Goal: Task Accomplishment & Management: Use online tool/utility

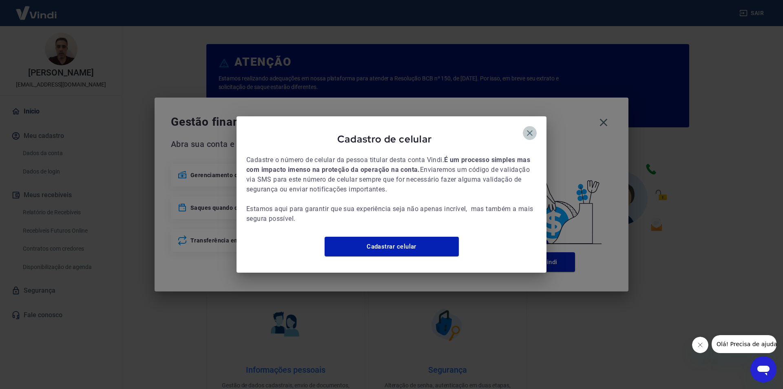
click at [529, 128] on icon "button" at bounding box center [530, 133] width 10 height 10
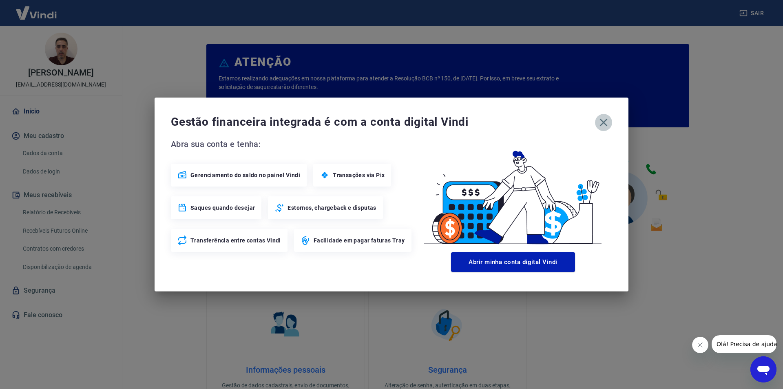
click at [599, 123] on icon "button" at bounding box center [603, 122] width 13 height 13
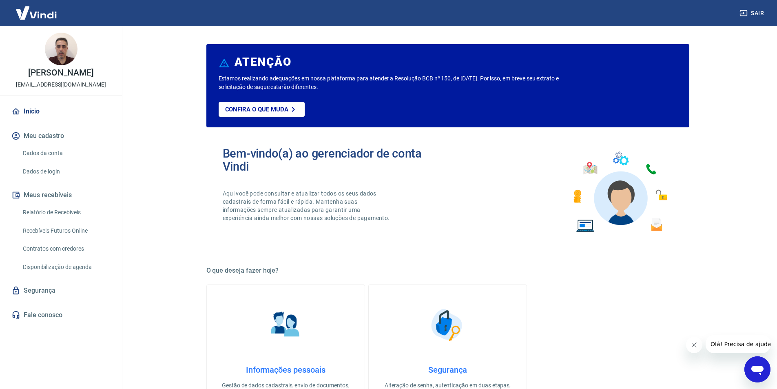
click at [62, 219] on link "Relatório de Recebíveis" at bounding box center [66, 212] width 93 height 17
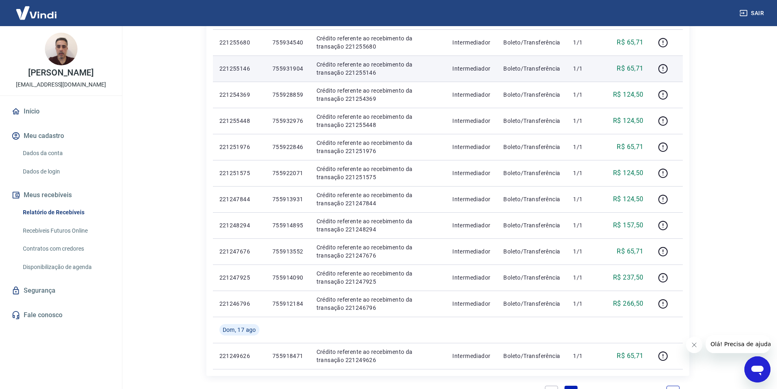
scroll to position [486, 0]
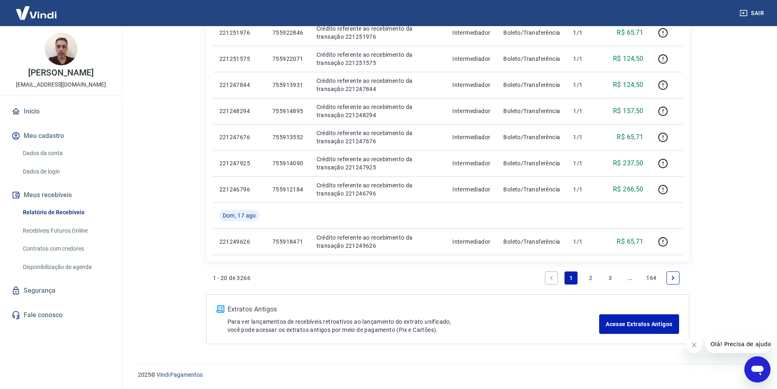
click at [591, 276] on link "2" at bounding box center [590, 277] width 13 height 13
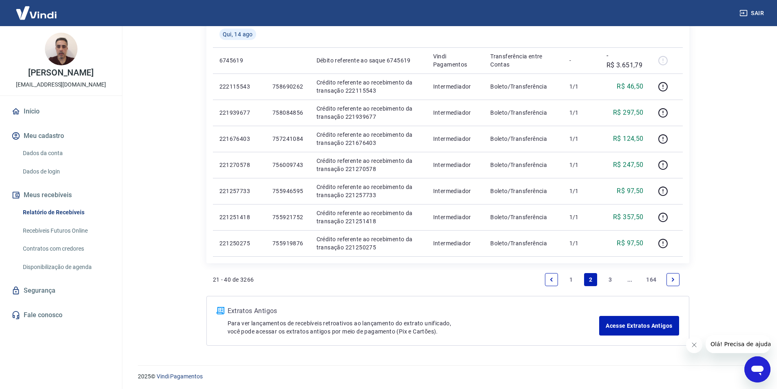
scroll to position [539, 0]
click at [609, 277] on link "3" at bounding box center [609, 277] width 13 height 13
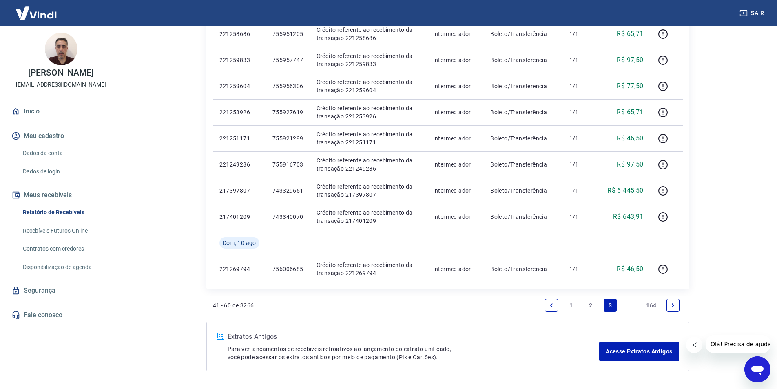
scroll to position [513, 0]
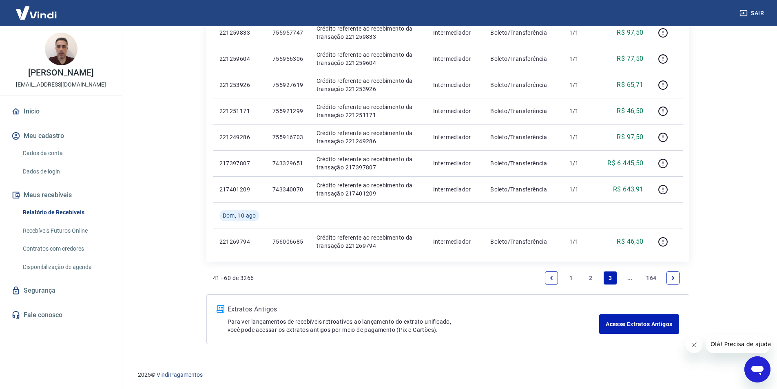
click at [670, 276] on icon "Next page" at bounding box center [673, 278] width 6 height 6
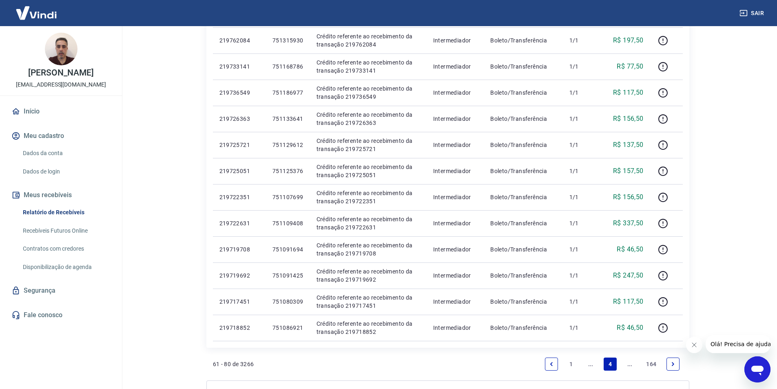
scroll to position [539, 0]
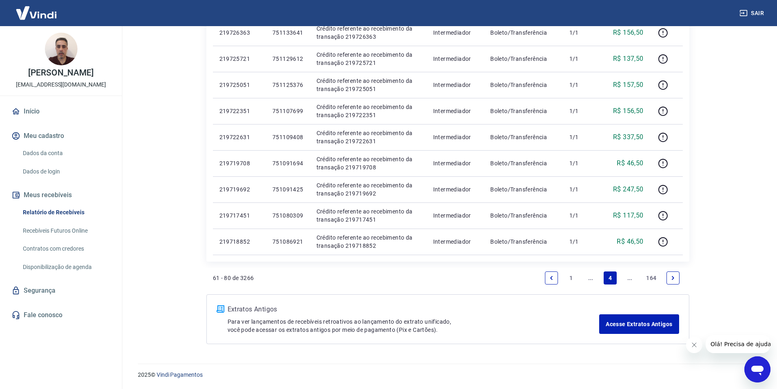
click at [672, 275] on icon "Next page" at bounding box center [673, 278] width 6 height 6
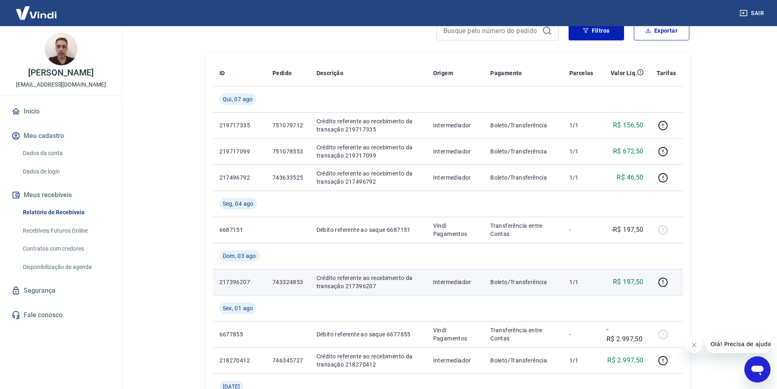
scroll to position [82, 0]
click at [289, 281] on p "743324853" at bounding box center [287, 281] width 31 height 8
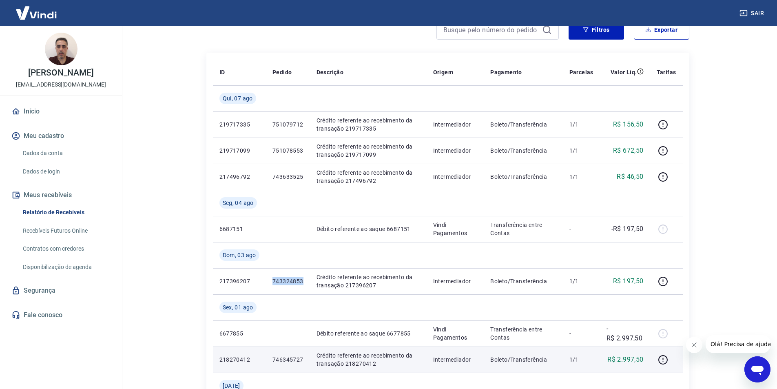
copy p "743324853"
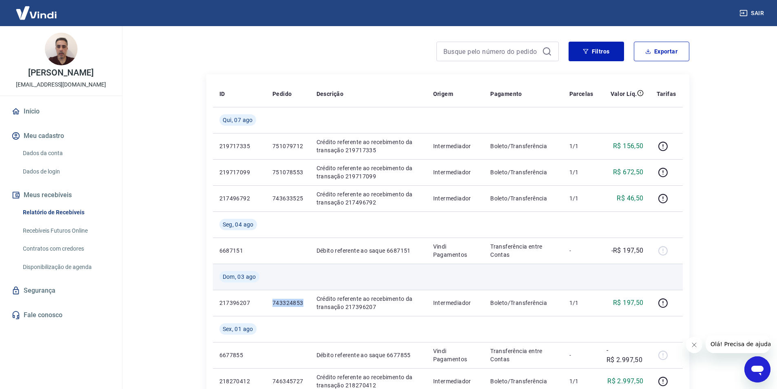
scroll to position [41, 0]
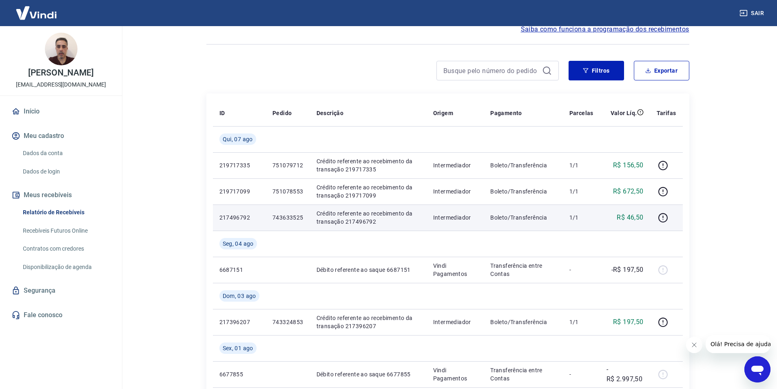
click at [289, 218] on p "743633525" at bounding box center [287, 217] width 31 height 8
copy p "743633525"
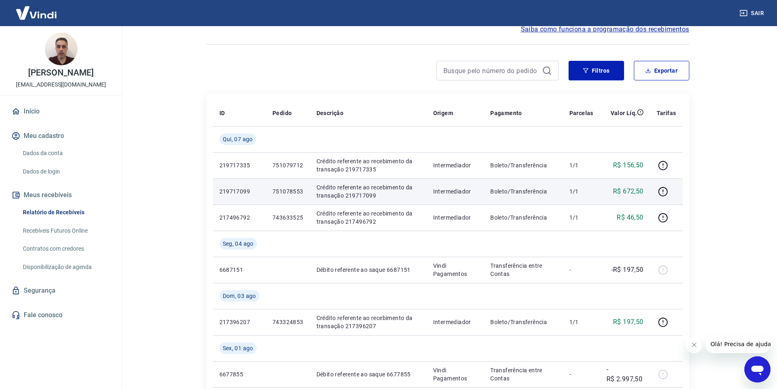
click at [287, 193] on p "751078553" at bounding box center [287, 191] width 31 height 8
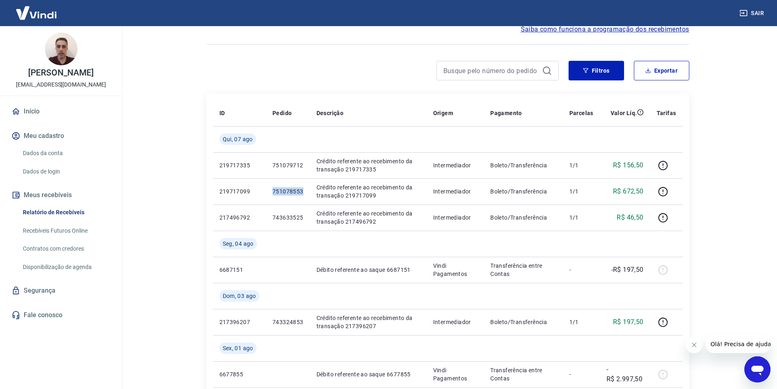
copy p "751078553"
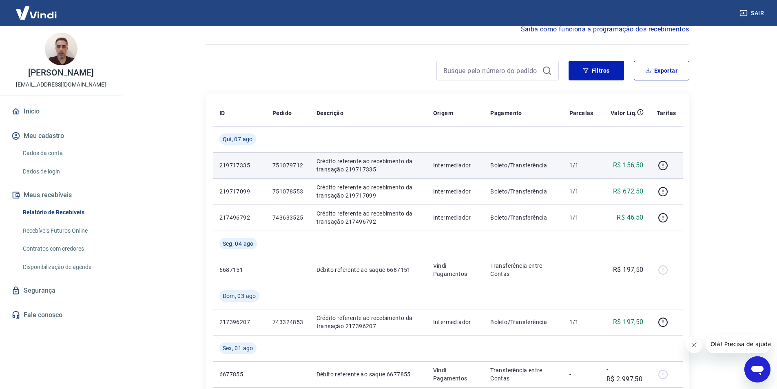
click at [292, 168] on p "751079712" at bounding box center [287, 165] width 31 height 8
copy p "751079712"
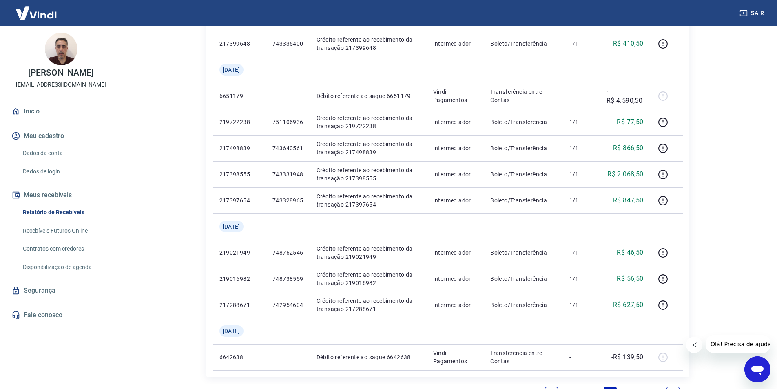
scroll to position [643, 0]
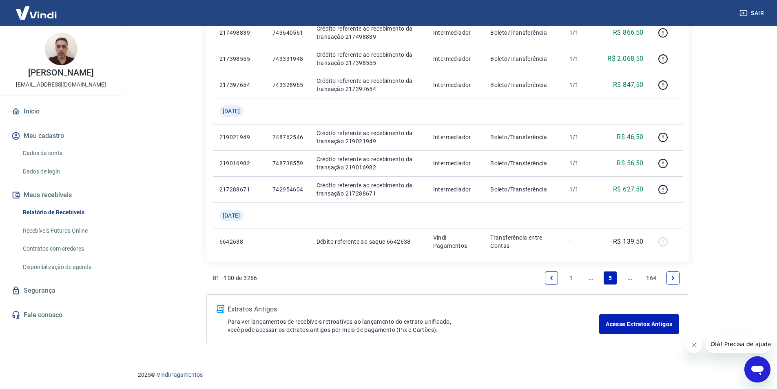
click at [550, 277] on icon "Previous page" at bounding box center [551, 278] width 6 height 6
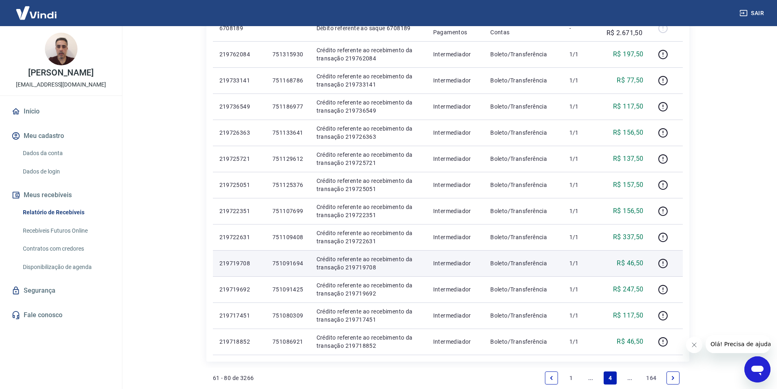
scroll to position [457, 0]
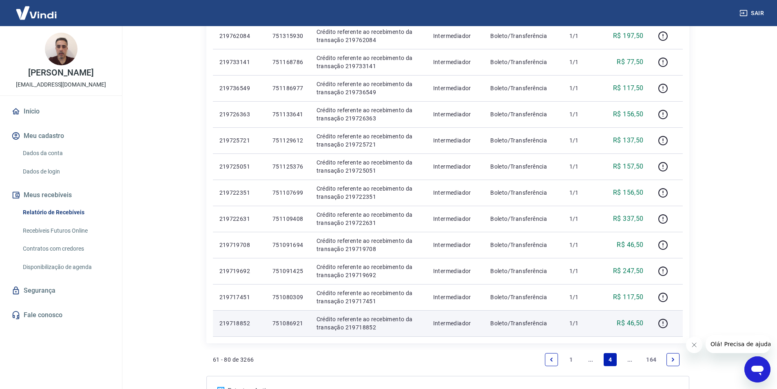
click at [231, 320] on p "219718852" at bounding box center [239, 323] width 40 height 8
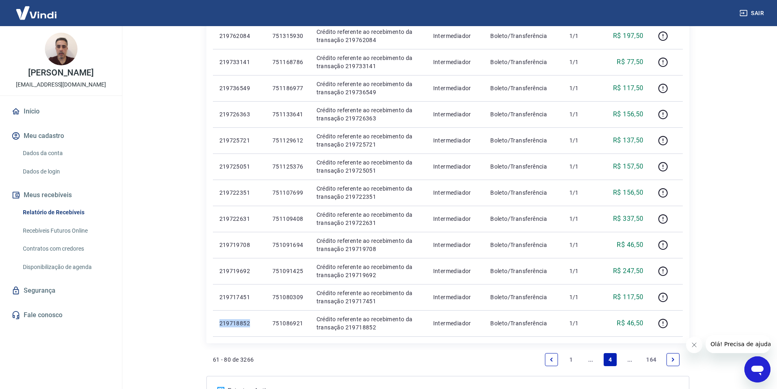
copy p "219718852"
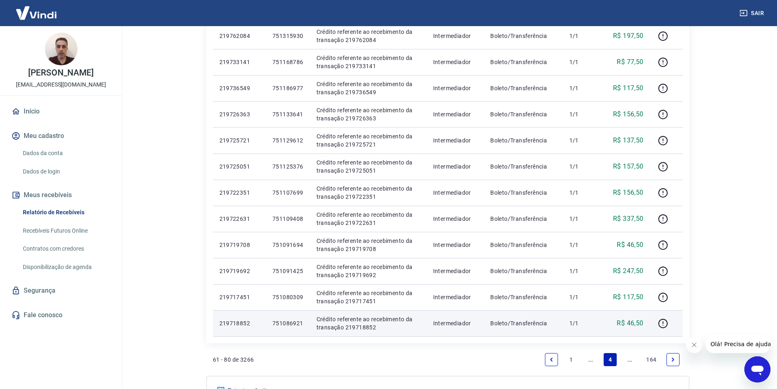
click at [278, 325] on p "751086921" at bounding box center [287, 323] width 31 height 8
copy p "751086921"
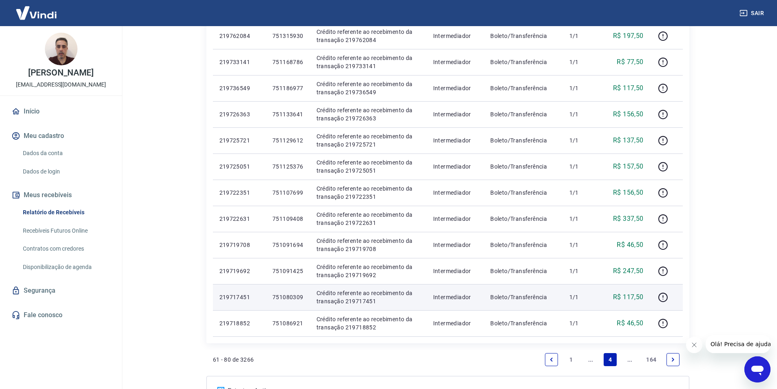
click at [288, 298] on p "751080309" at bounding box center [287, 297] width 31 height 8
copy p "751080309"
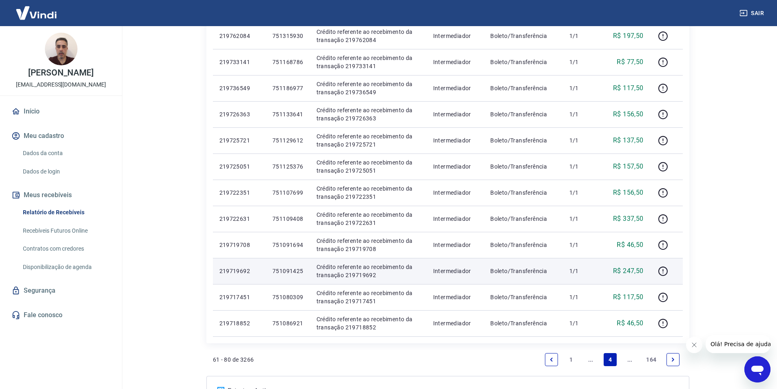
click at [288, 272] on p "751091425" at bounding box center [287, 271] width 31 height 8
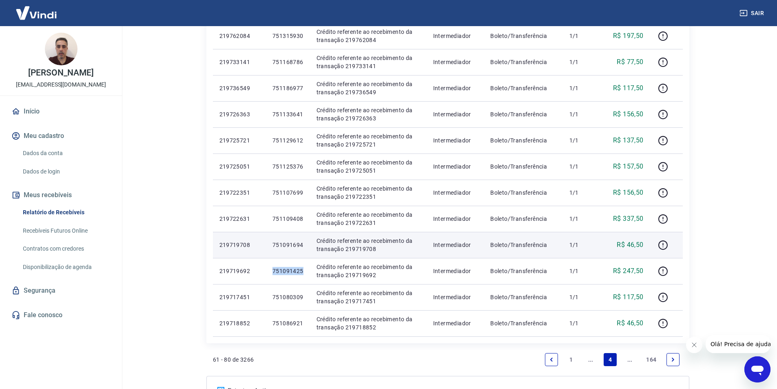
copy p "751091425"
click at [292, 242] on p "751091694" at bounding box center [287, 245] width 31 height 8
copy p "751091694"
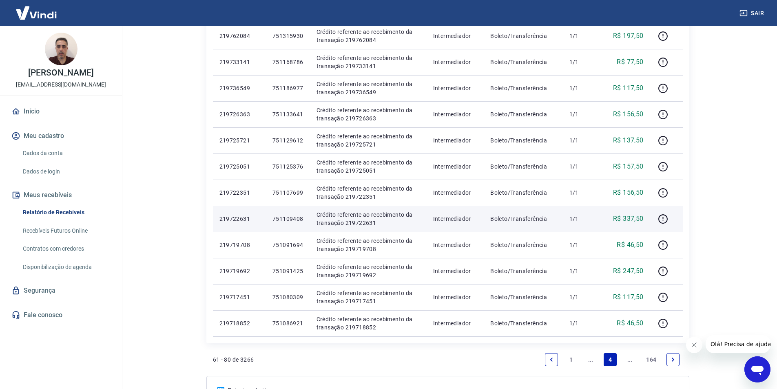
click at [279, 218] on p "751109408" at bounding box center [287, 218] width 31 height 8
copy p "751109408"
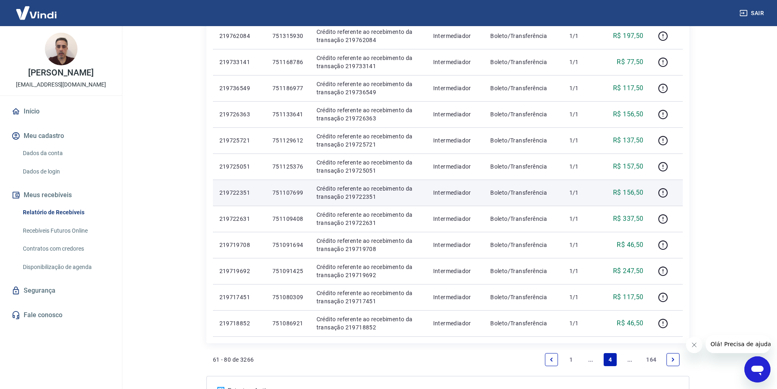
click at [300, 190] on p "751107699" at bounding box center [287, 192] width 31 height 8
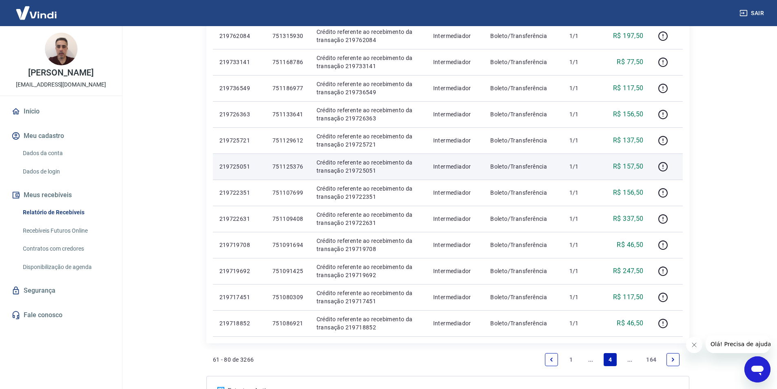
click at [289, 165] on p "751125376" at bounding box center [287, 166] width 31 height 8
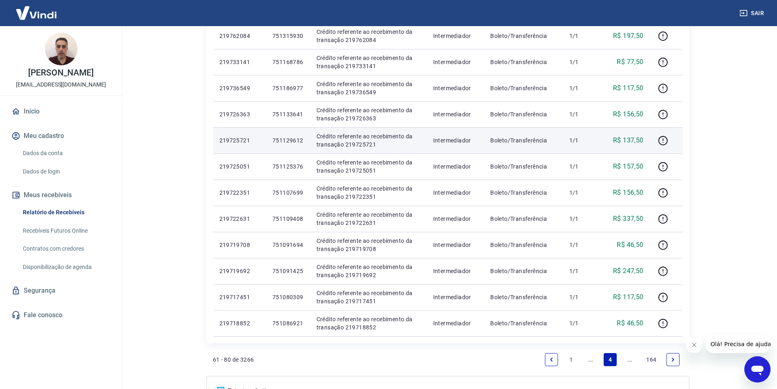
click at [293, 140] on p "751129612" at bounding box center [287, 140] width 31 height 8
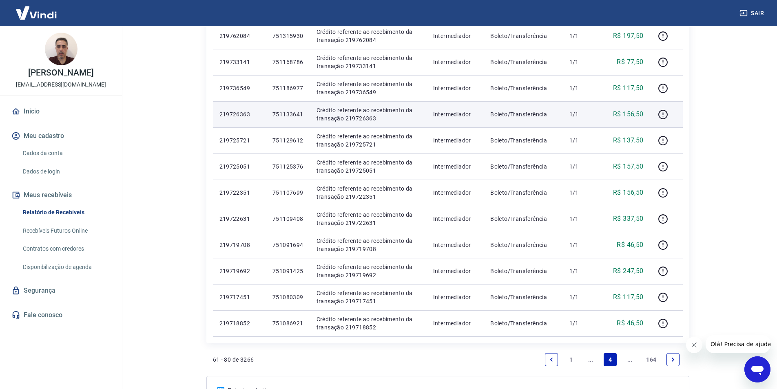
click at [297, 114] on p "751133641" at bounding box center [287, 114] width 31 height 8
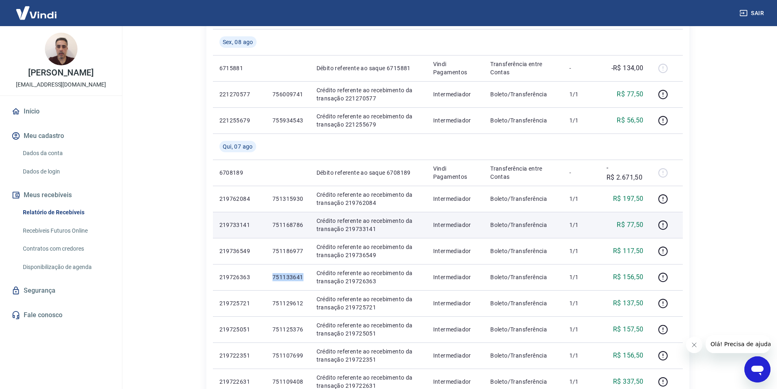
scroll to position [294, 0]
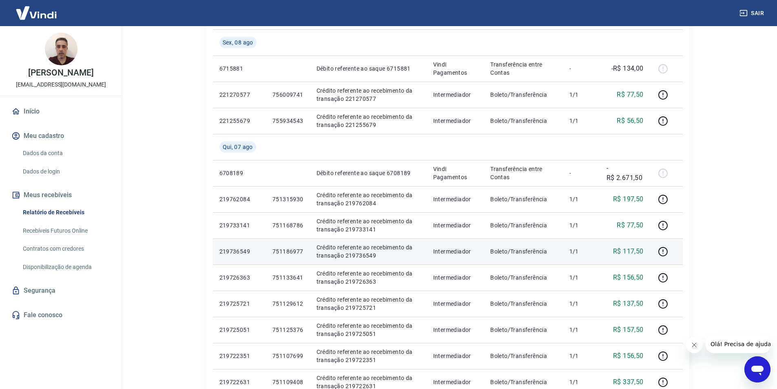
click at [289, 253] on p "751186977" at bounding box center [287, 251] width 31 height 8
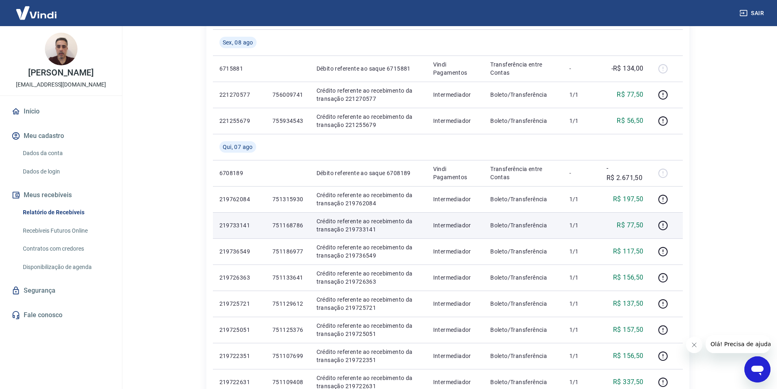
click at [286, 225] on p "751168786" at bounding box center [287, 225] width 31 height 8
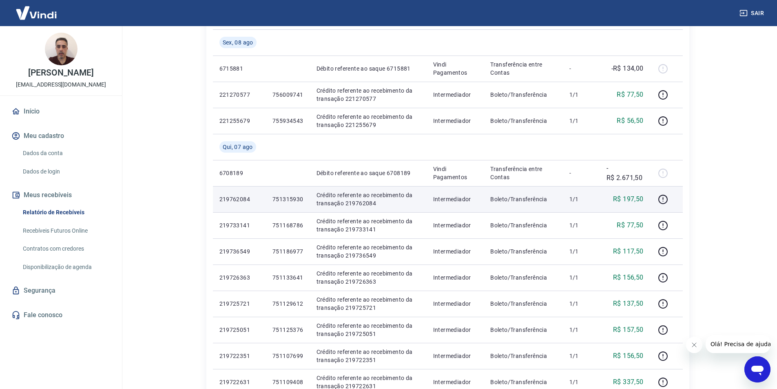
click at [294, 200] on p "751315930" at bounding box center [287, 199] width 31 height 8
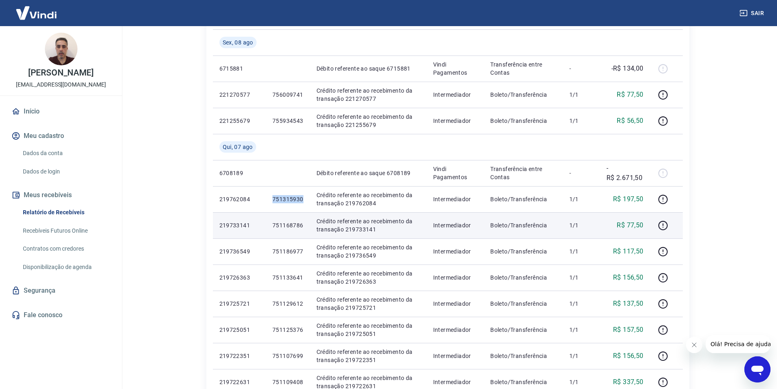
scroll to position [253, 0]
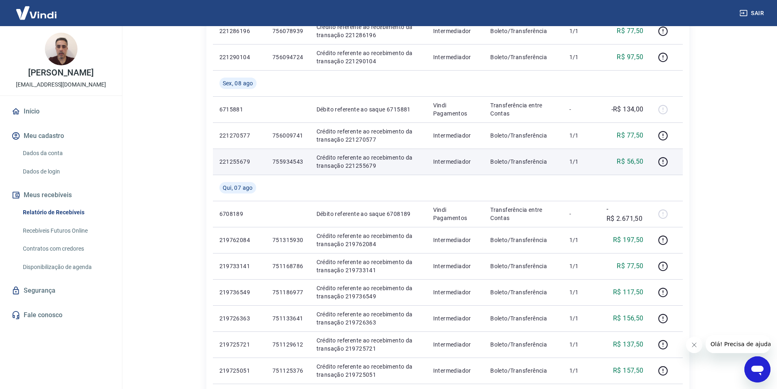
click at [293, 161] on p "755934543" at bounding box center [287, 161] width 31 height 8
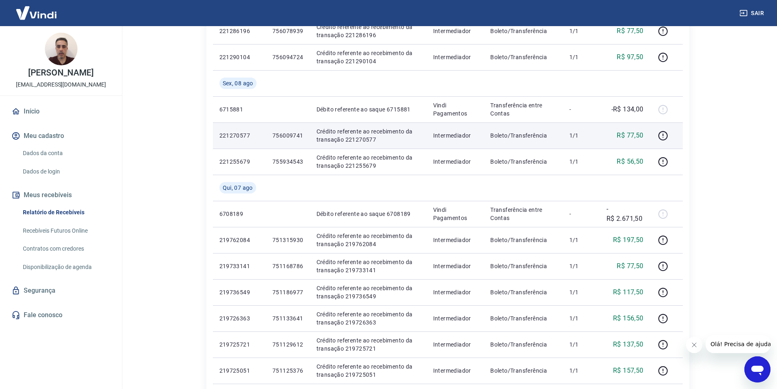
click at [282, 138] on p "756009741" at bounding box center [287, 135] width 31 height 8
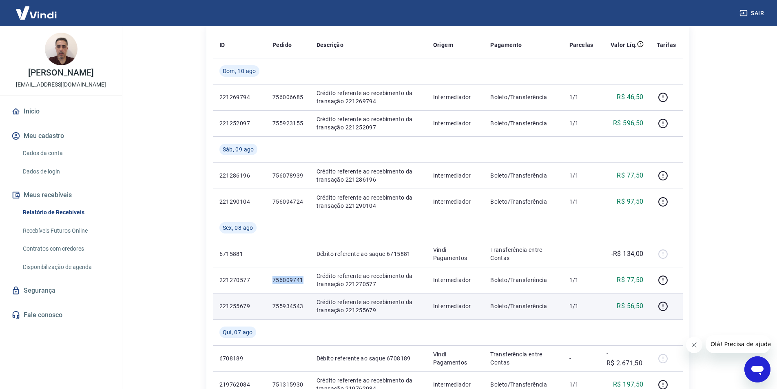
scroll to position [90, 0]
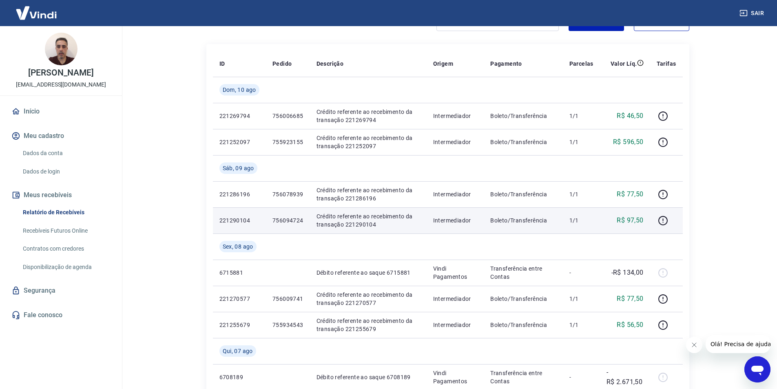
click at [288, 221] on p "756094724" at bounding box center [287, 220] width 31 height 8
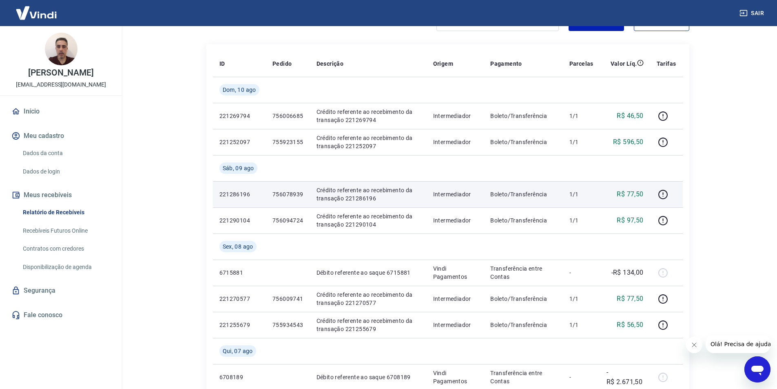
click at [284, 194] on p "756078939" at bounding box center [287, 194] width 31 height 8
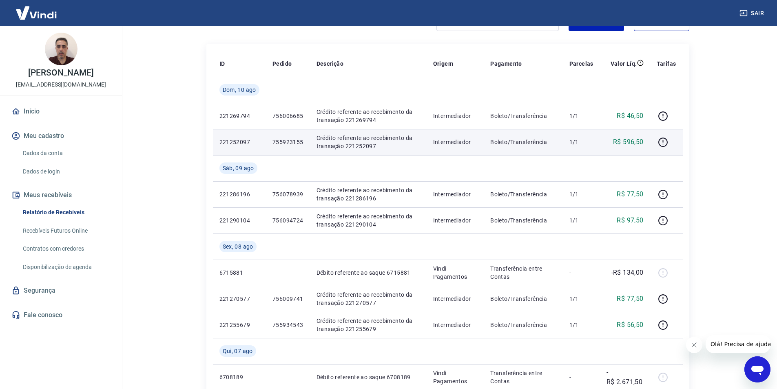
click at [283, 139] on p "755923155" at bounding box center [287, 142] width 31 height 8
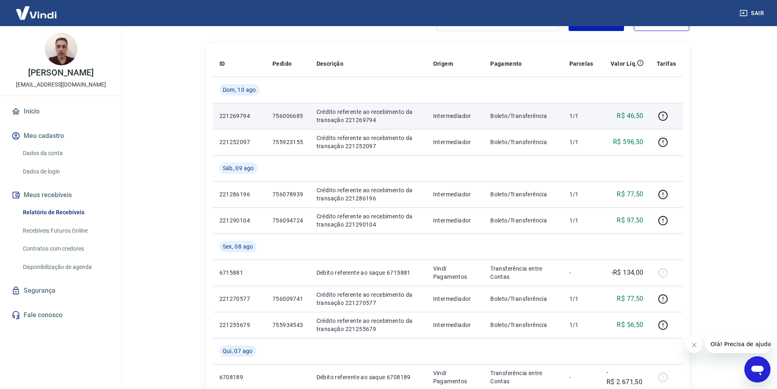
click at [288, 117] on p "756006685" at bounding box center [287, 116] width 31 height 8
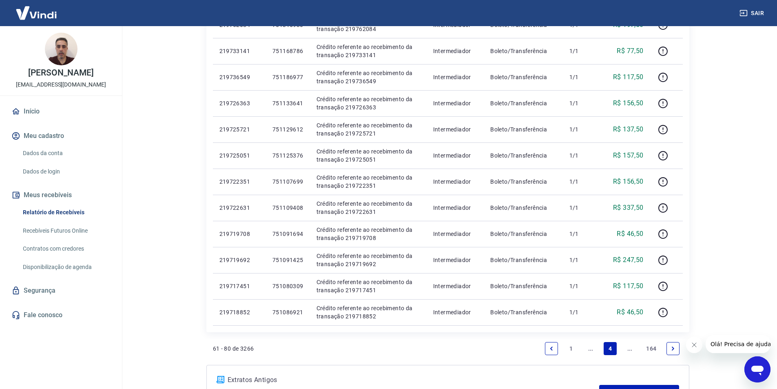
scroll to position [539, 0]
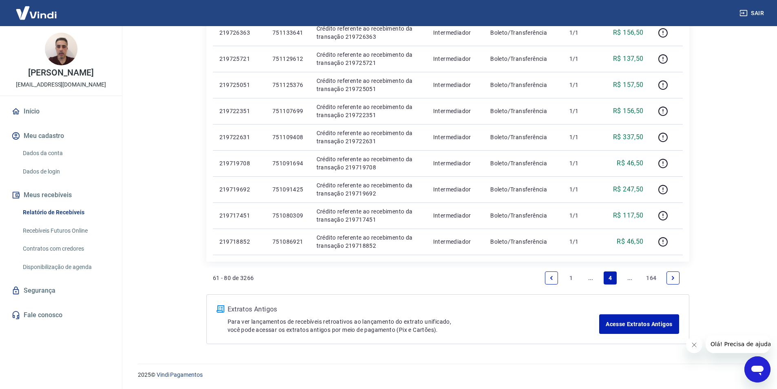
click at [544, 278] on li "Pagination" at bounding box center [551, 278] width 20 height 20
click at [550, 278] on icon "Previous page" at bounding box center [551, 278] width 6 height 6
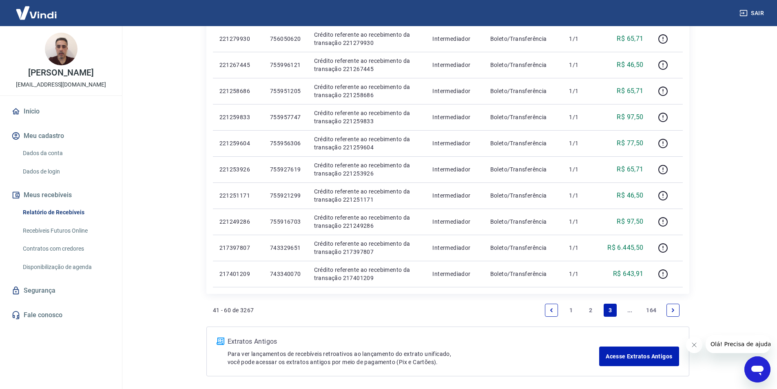
scroll to position [486, 0]
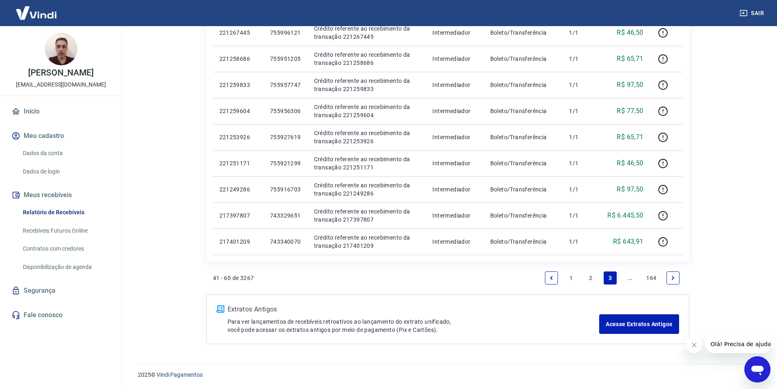
click at [670, 278] on icon "Next page" at bounding box center [673, 278] width 6 height 6
click at [546, 278] on link "Previous page" at bounding box center [551, 277] width 13 height 13
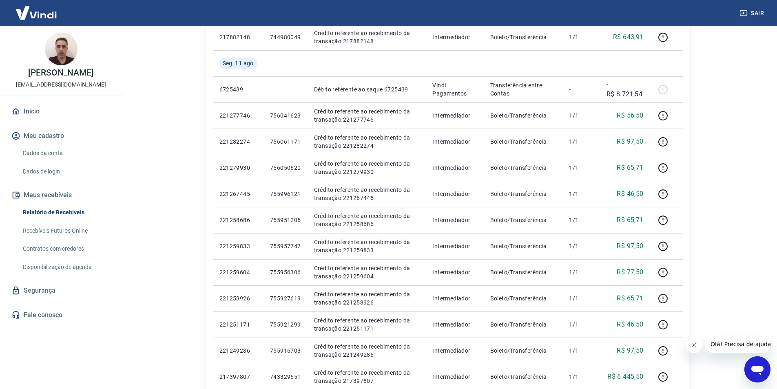
scroll to position [486, 0]
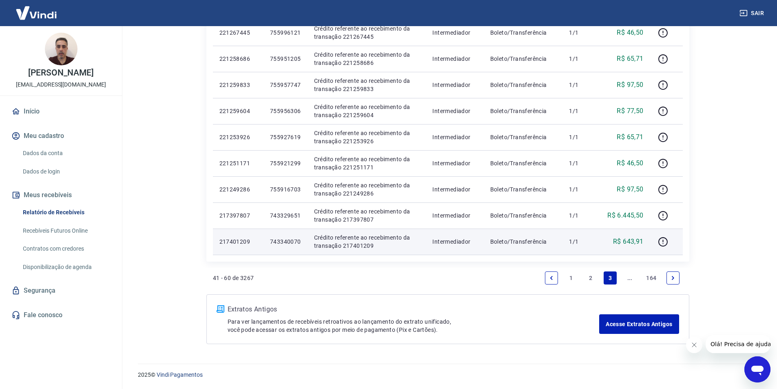
click at [290, 241] on p "743340070" at bounding box center [285, 241] width 31 height 8
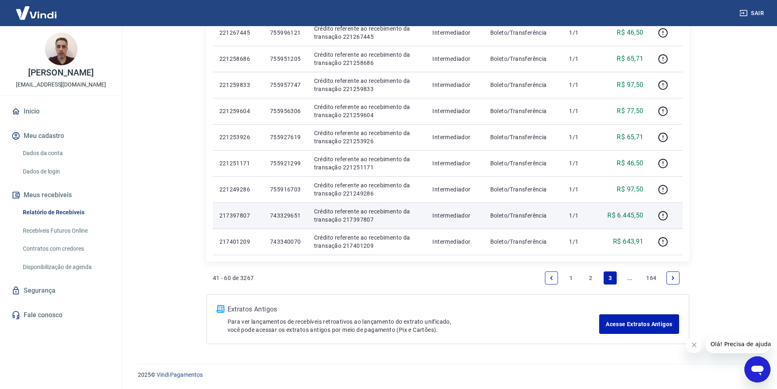
click at [287, 219] on p "743329651" at bounding box center [285, 215] width 31 height 8
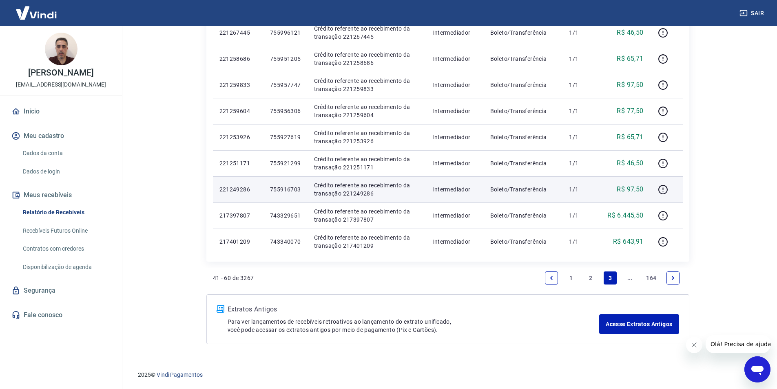
click at [294, 187] on p "755916703" at bounding box center [285, 189] width 31 height 8
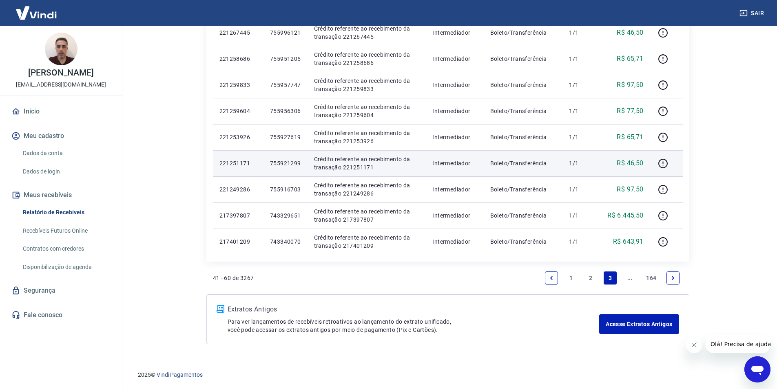
click at [291, 161] on p "755921299" at bounding box center [285, 163] width 31 height 8
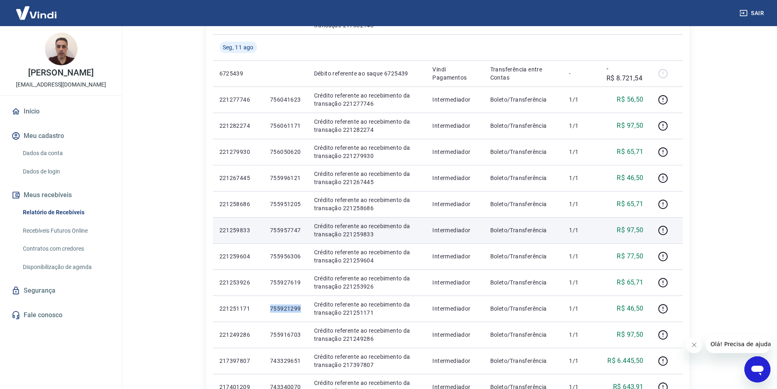
scroll to position [323, 0]
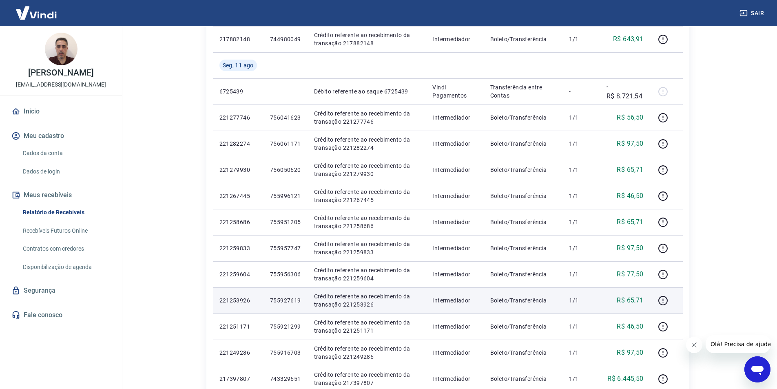
click at [296, 297] on p "755927619" at bounding box center [285, 300] width 31 height 8
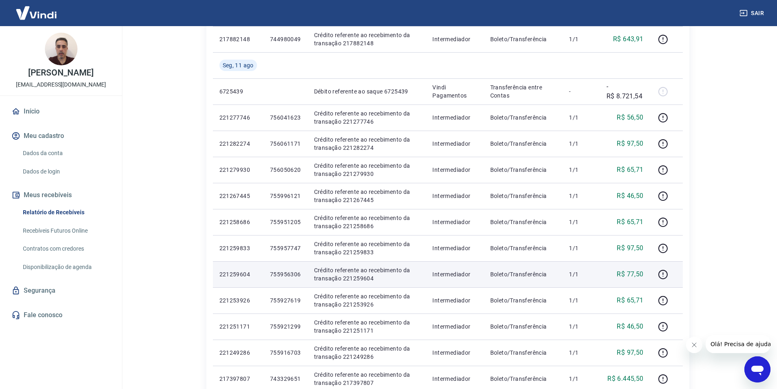
click at [292, 272] on p "755956306" at bounding box center [285, 274] width 31 height 8
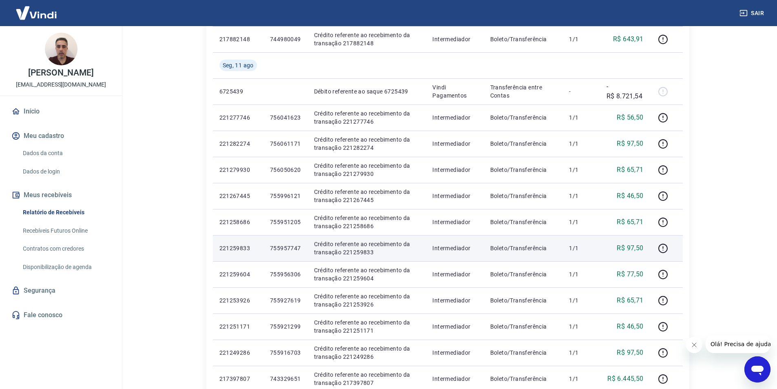
click at [286, 247] on p "755957747" at bounding box center [285, 248] width 31 height 8
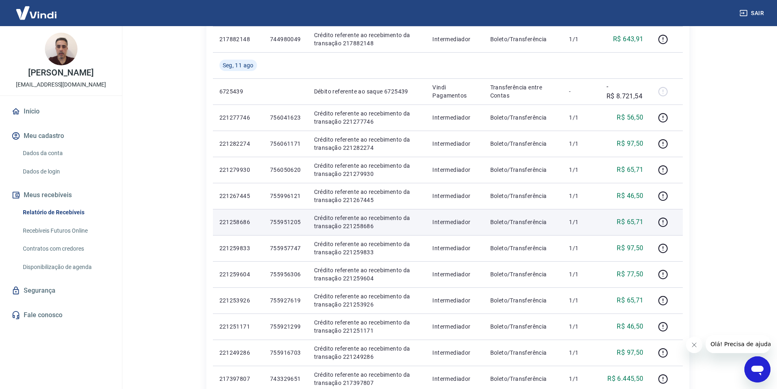
click at [295, 219] on p "755951205" at bounding box center [285, 222] width 31 height 8
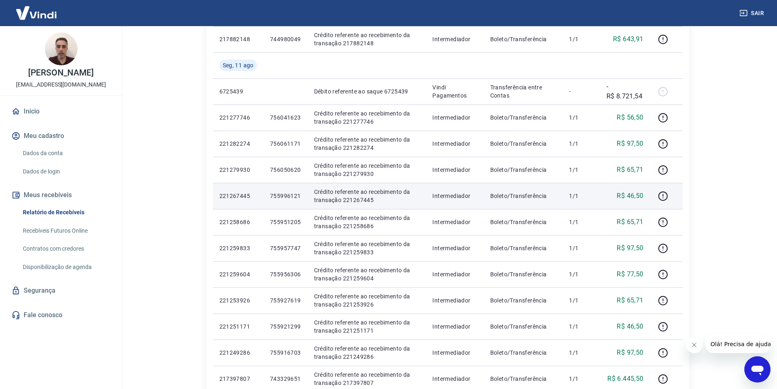
click at [289, 194] on p "755996121" at bounding box center [285, 196] width 31 height 8
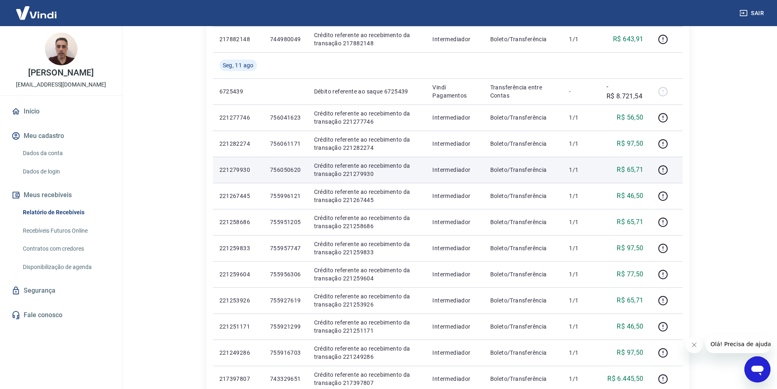
click at [292, 167] on p "756050620" at bounding box center [285, 170] width 31 height 8
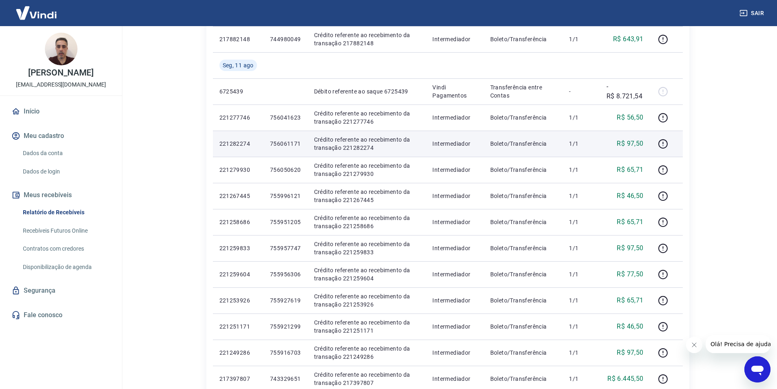
click at [286, 143] on p "756061171" at bounding box center [285, 143] width 31 height 8
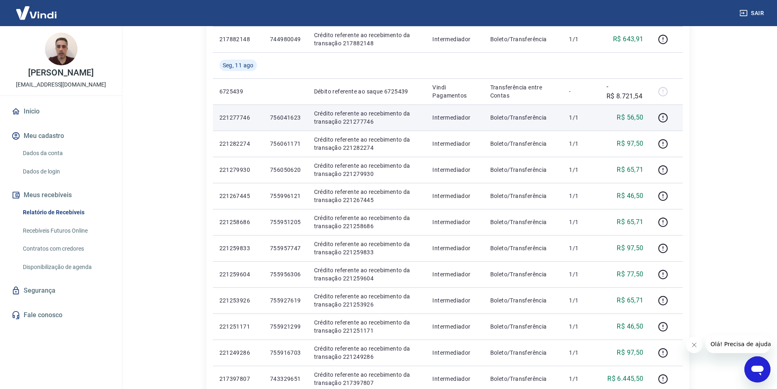
click at [278, 114] on p "756041623" at bounding box center [285, 117] width 31 height 8
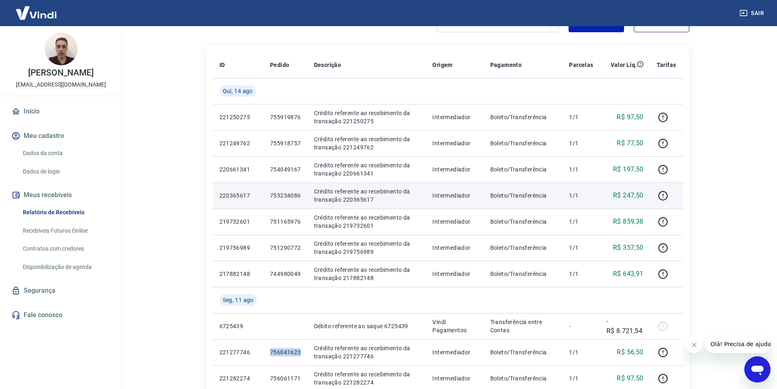
scroll to position [79, 0]
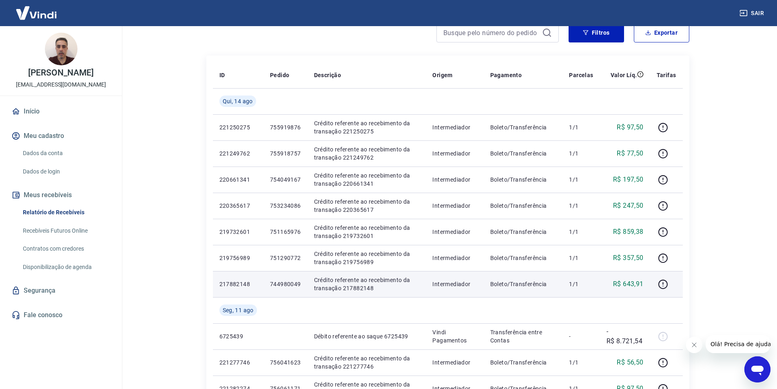
click at [288, 285] on p "744980049" at bounding box center [285, 284] width 31 height 8
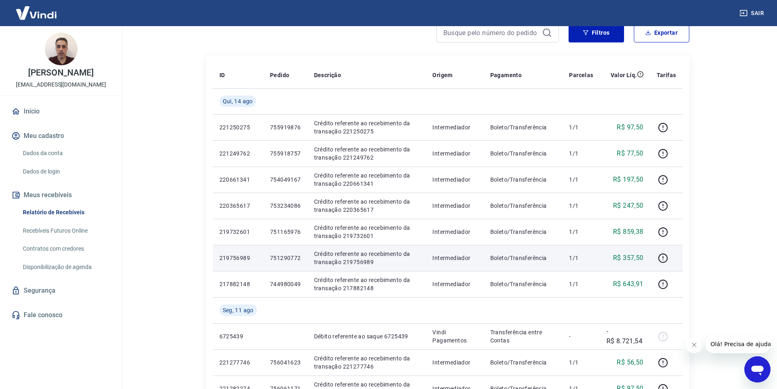
click at [283, 255] on p "751290772" at bounding box center [285, 258] width 31 height 8
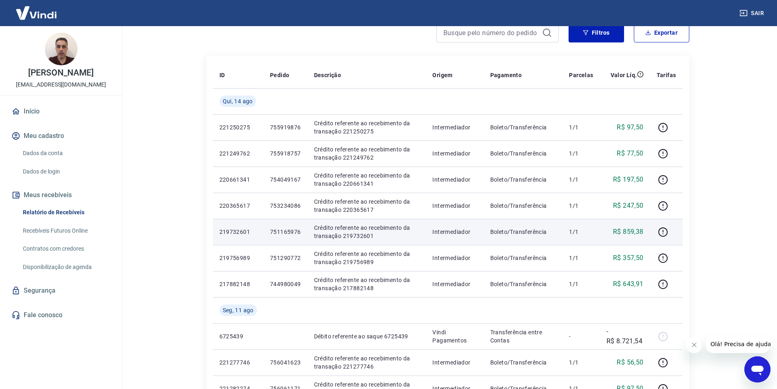
click at [298, 227] on td "751165976" at bounding box center [285, 232] width 44 height 26
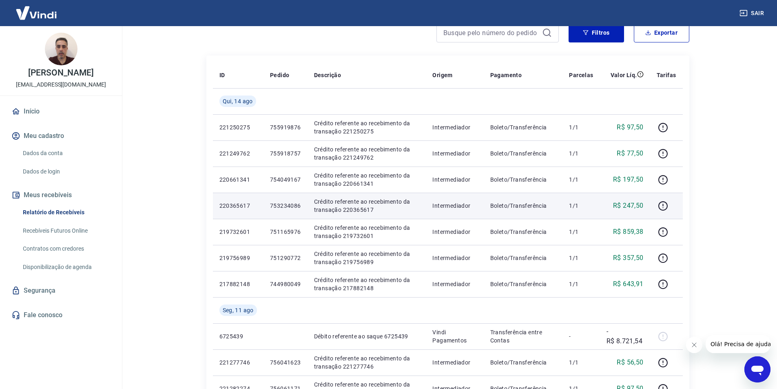
click at [283, 200] on td "753234086" at bounding box center [285, 205] width 44 height 26
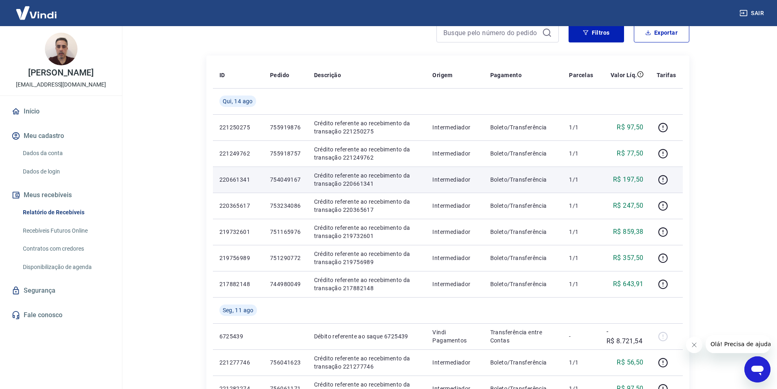
click at [294, 176] on p "754049167" at bounding box center [285, 179] width 31 height 8
click at [290, 179] on p "754049167" at bounding box center [285, 179] width 31 height 8
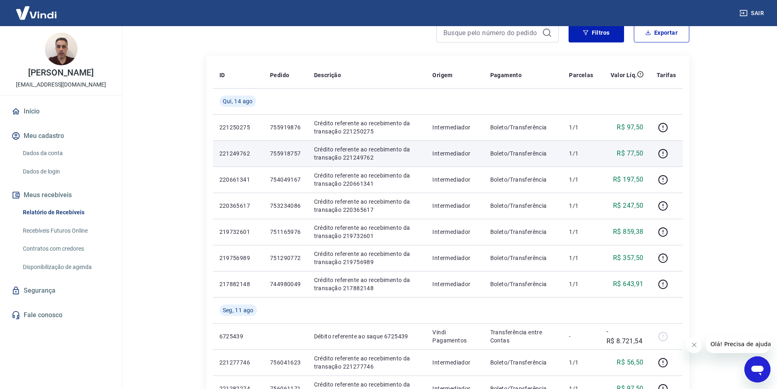
click at [292, 153] on p "755918757" at bounding box center [285, 153] width 31 height 8
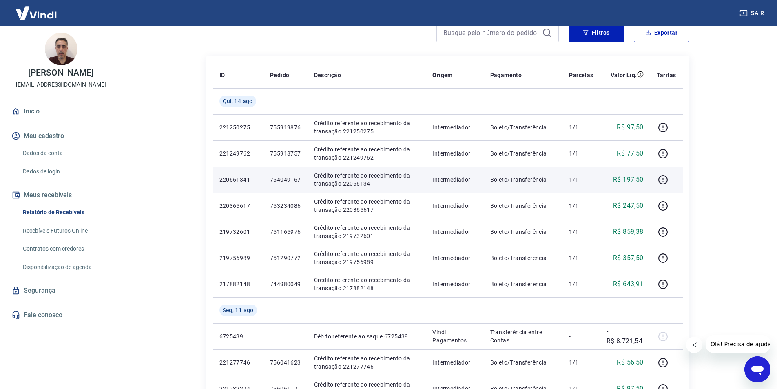
click at [290, 178] on p "754049167" at bounding box center [285, 179] width 31 height 8
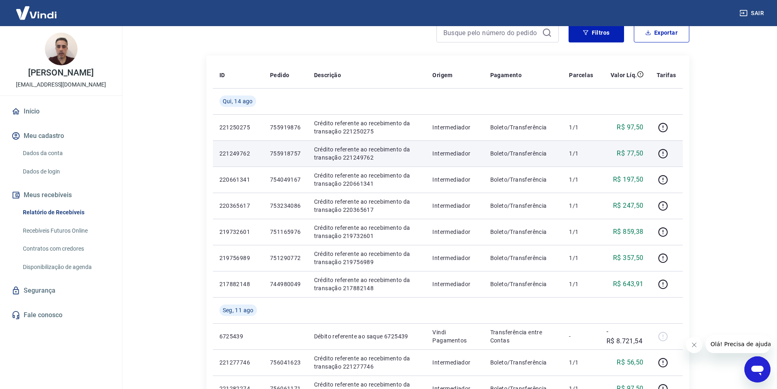
click at [285, 148] on td "755918757" at bounding box center [285, 153] width 44 height 26
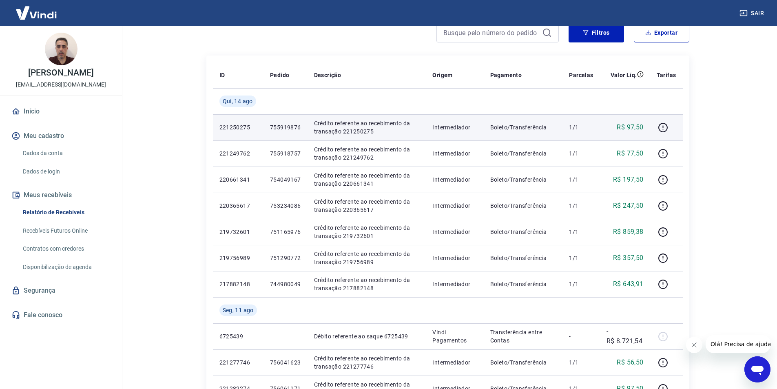
click at [285, 131] on td "755919876" at bounding box center [285, 127] width 44 height 26
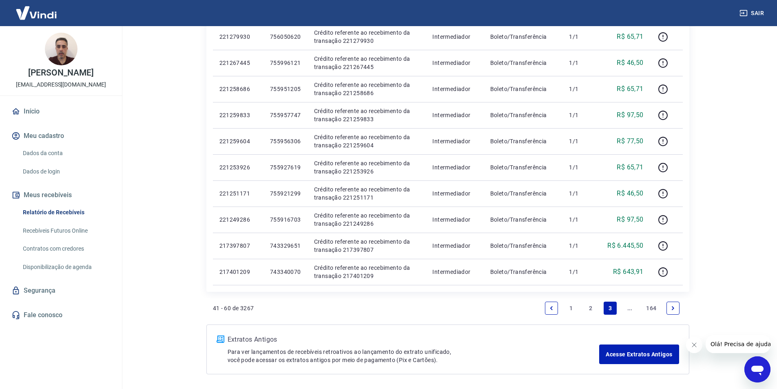
scroll to position [486, 0]
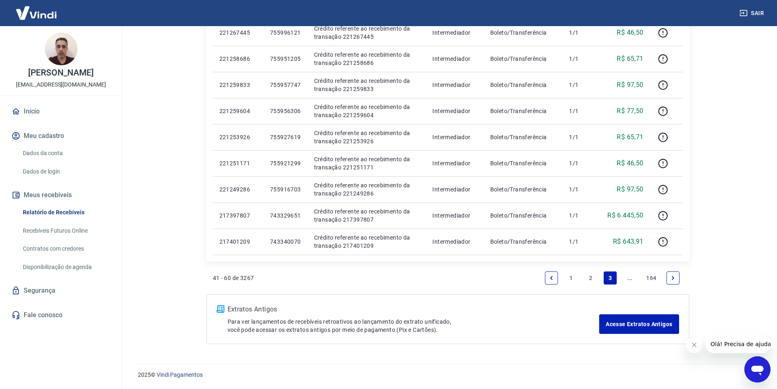
click at [591, 276] on link "2" at bounding box center [590, 277] width 13 height 13
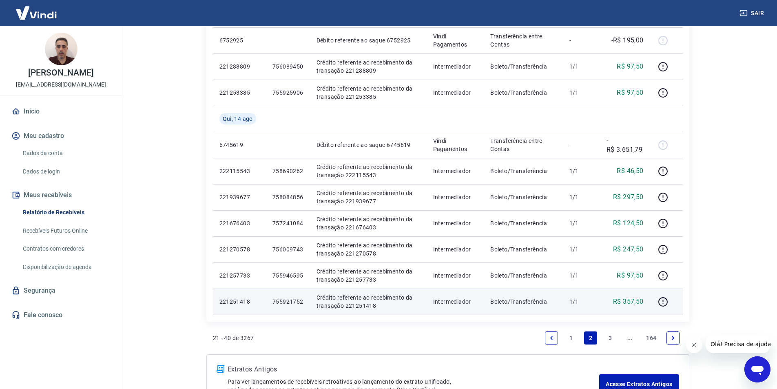
scroll to position [539, 0]
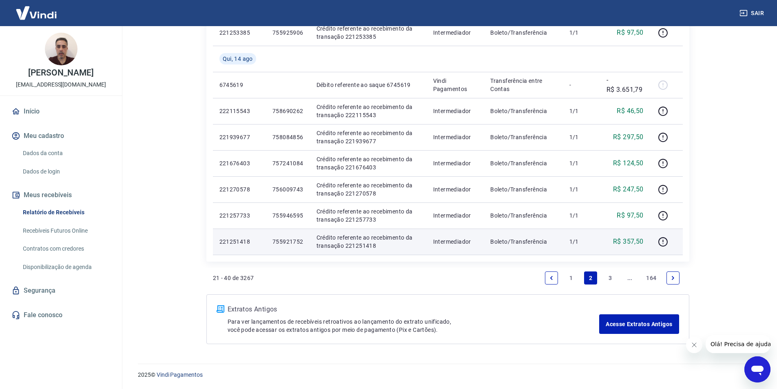
click at [291, 241] on p "755921752" at bounding box center [287, 241] width 31 height 8
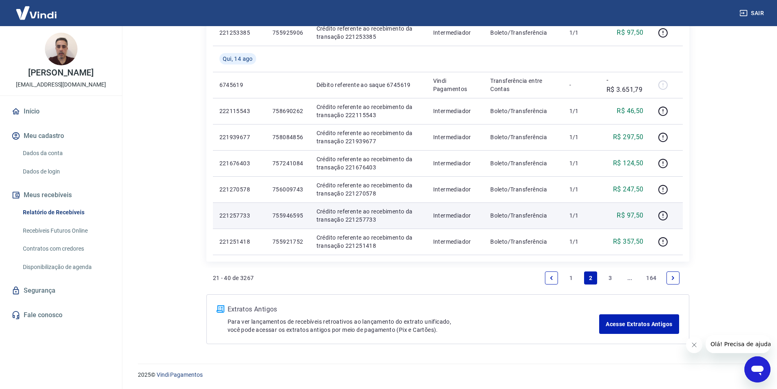
click at [282, 212] on p "755946595" at bounding box center [287, 215] width 31 height 8
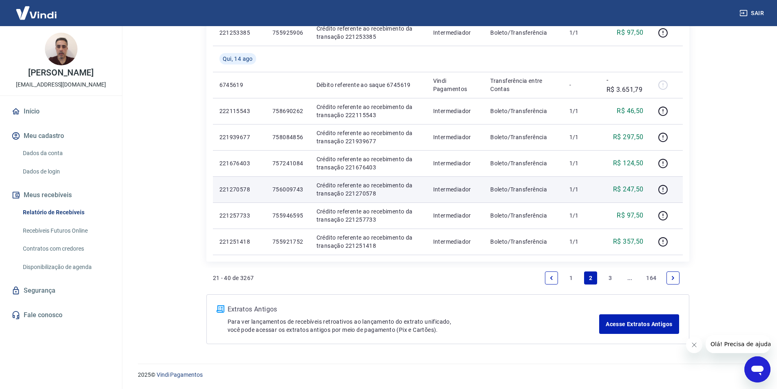
click at [297, 190] on p "756009743" at bounding box center [287, 189] width 31 height 8
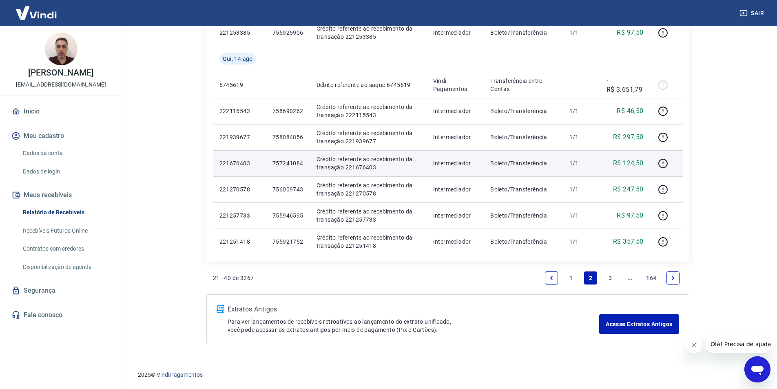
click at [290, 161] on p "757241084" at bounding box center [287, 163] width 31 height 8
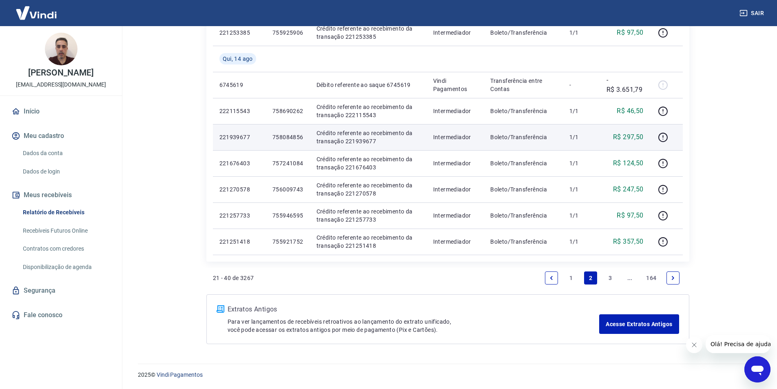
click at [291, 135] on p "758084856" at bounding box center [287, 137] width 31 height 8
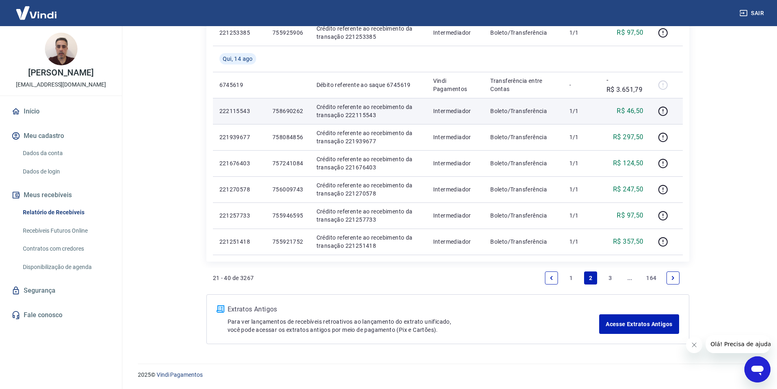
click at [293, 108] on p "758690262" at bounding box center [287, 111] width 31 height 8
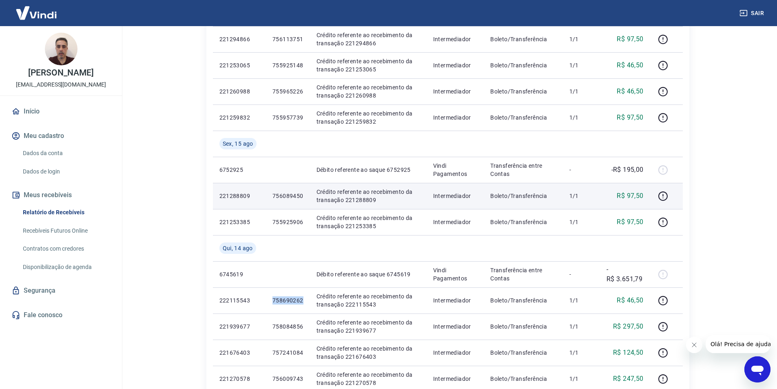
scroll to position [335, 0]
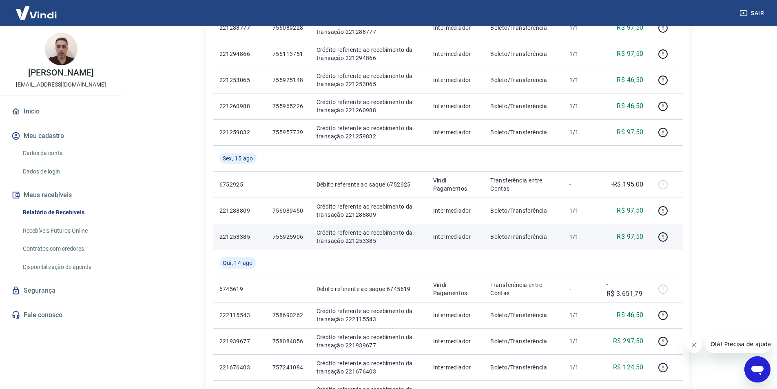
click at [298, 239] on p "755925906" at bounding box center [287, 236] width 31 height 8
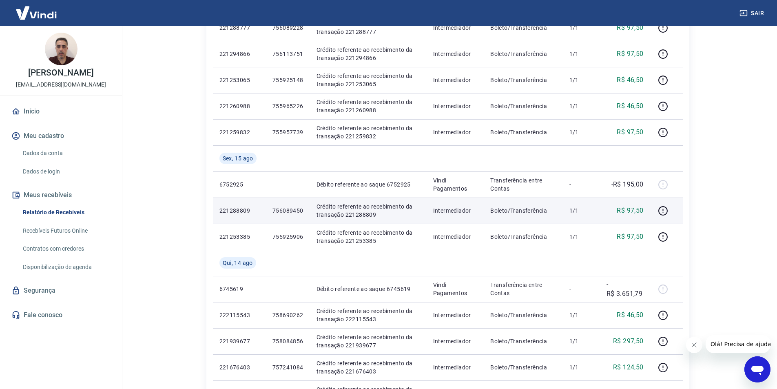
click at [298, 212] on p "756089450" at bounding box center [287, 210] width 31 height 8
